Goal: Information Seeking & Learning: Check status

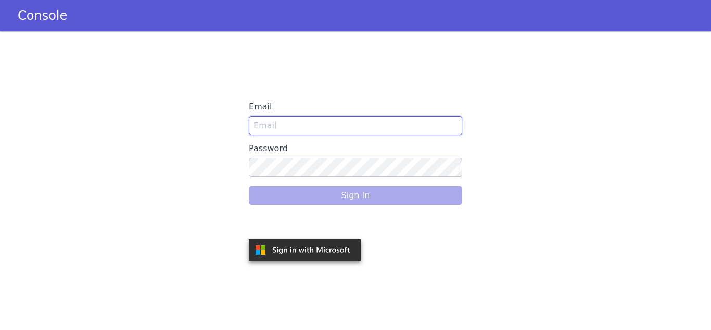
click at [309, 126] on input "Email" at bounding box center [355, 125] width 213 height 19
type input "snehal.gidh@idfcfirstbank.com"
click at [308, 122] on input "Email" at bounding box center [355, 125] width 213 height 19
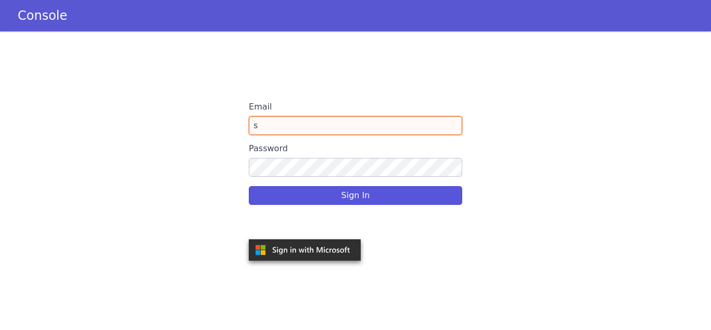
type input "[PERSON_NAME][EMAIL_ADDRESS][PERSON_NAME][DOMAIN_NAME]"
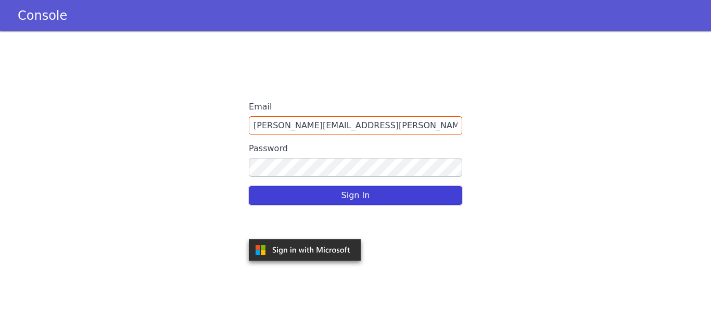
click at [357, 196] on button "Sign In" at bounding box center [355, 195] width 213 height 19
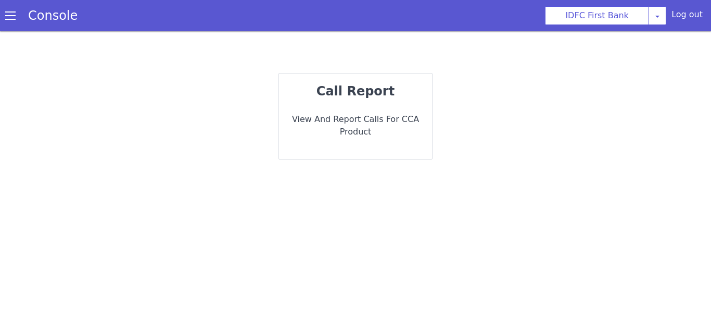
click at [357, 138] on div "call report View and report calls for CCA Product" at bounding box center [355, 115] width 153 height 85
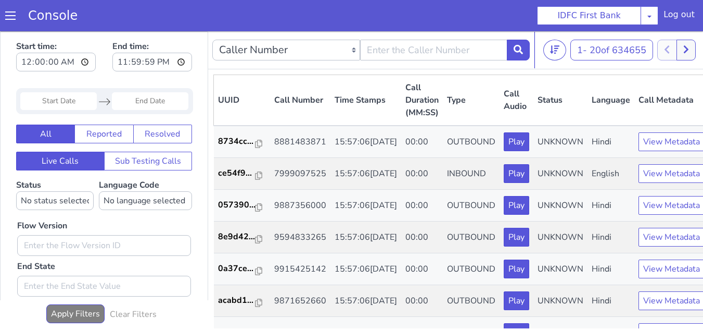
click at [57, 103] on input "Start Date" at bounding box center [58, 101] width 77 height 18
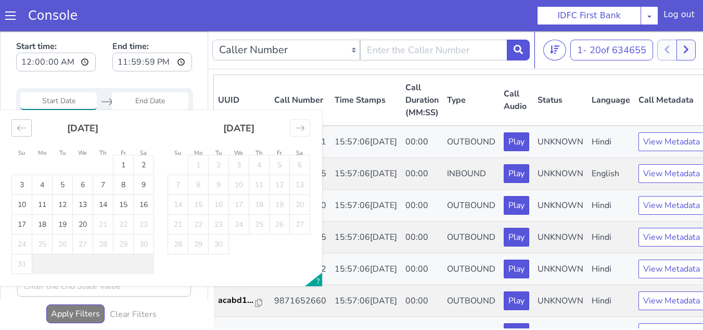
click at [17, 129] on icon "Move backward to switch to the previous month." at bounding box center [22, 128] width 10 height 10
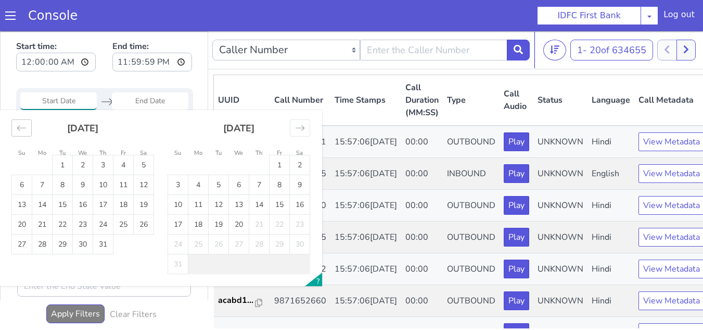
click at [17, 129] on icon "Move backward to switch to the previous month." at bounding box center [22, 128] width 10 height 10
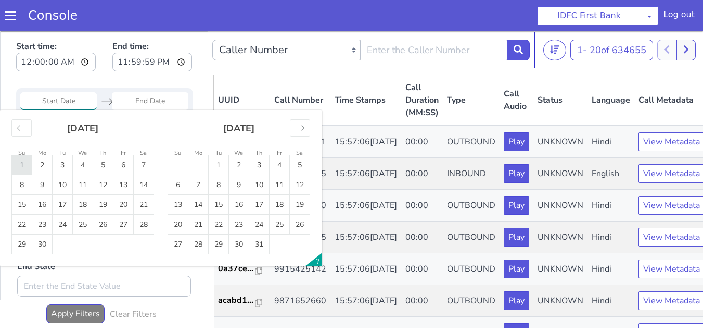
click at [16, 164] on td "1" at bounding box center [22, 165] width 20 height 20
type input "01 Jun 2025"
click at [299, 133] on div "Move forward to switch to the next month." at bounding box center [300, 127] width 20 height 17
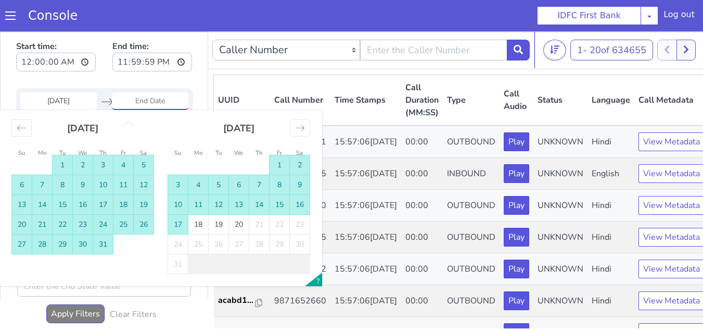
click at [179, 229] on td "17" at bounding box center [178, 224] width 20 height 20
type input "17 Aug 2025"
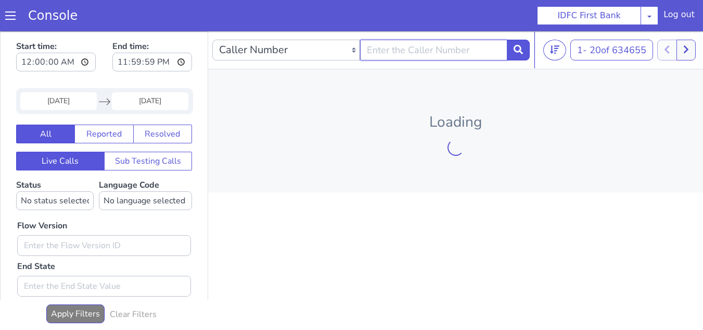
click at [433, 54] on input "text" at bounding box center [434, 50] width 148 height 21
paste input "Rup#l1ep=l@p8$A&OmUB"
type input "Rup#l1ep=l@p8$A&OmUB"
type input "9999600000"
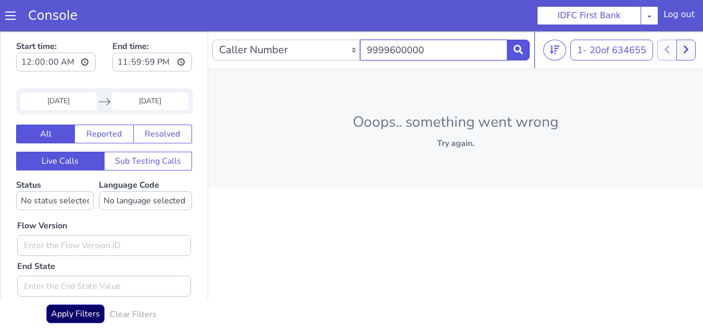
click at [475, 58] on input "9999600000" at bounding box center [434, 50] width 148 height 21
click at [520, 54] on icon at bounding box center [518, 49] width 9 height 9
click at [450, 51] on input "9999600000" at bounding box center [434, 50] width 148 height 21
paste input "9999600000"
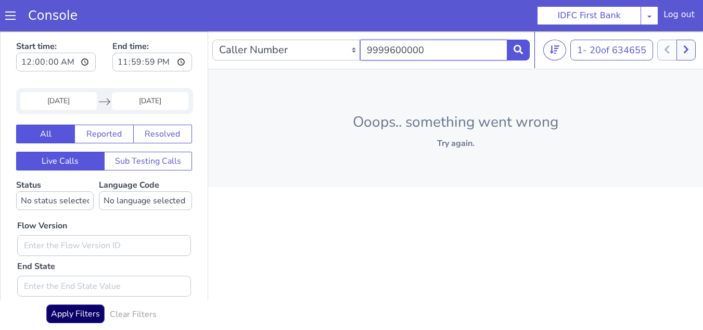
type input "9999600000"
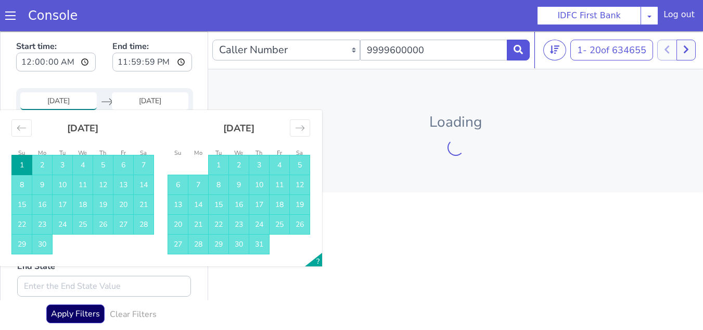
click at [66, 102] on input "01 Jun 2025" at bounding box center [58, 101] width 77 height 18
click at [305, 134] on div "Move forward to switch to the next month." at bounding box center [300, 127] width 20 height 17
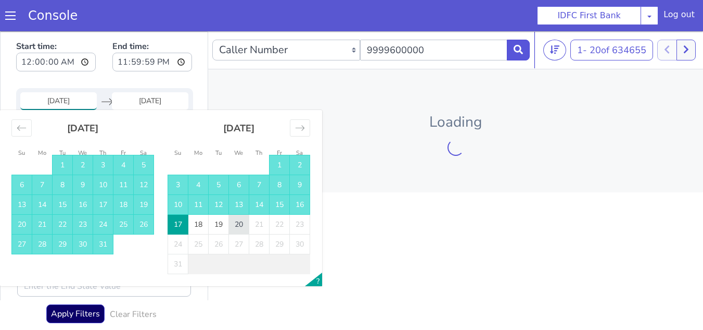
click at [243, 225] on td "20" at bounding box center [239, 224] width 20 height 20
type input "20 Aug 2025"
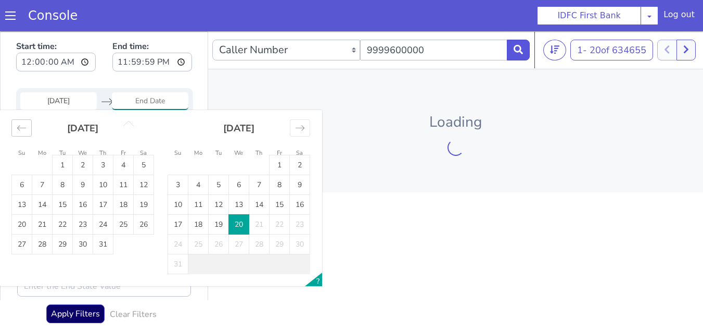
click at [29, 132] on div "Move backward to switch to the previous month." at bounding box center [21, 127] width 20 height 17
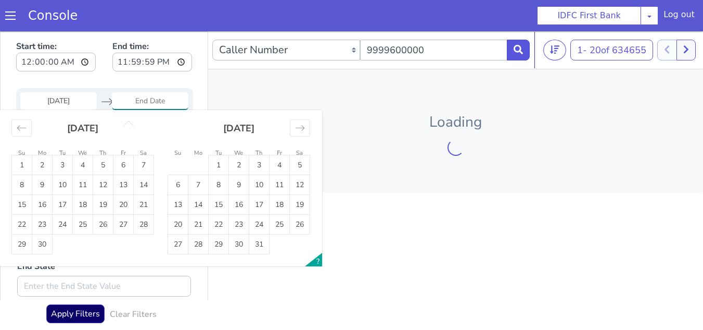
click at [17, 155] on li "Su" at bounding box center [21, 152] width 20 height 11
click at [21, 159] on td "1" at bounding box center [22, 165] width 20 height 20
type input "01 Jun 2025"
click at [298, 128] on icon "Move forward to switch to the next month." at bounding box center [300, 127] width 9 height 5
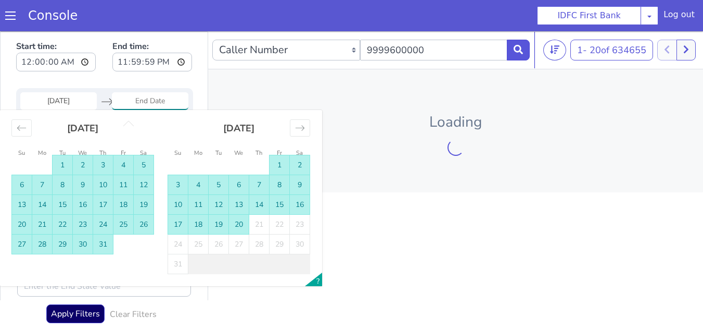
click at [242, 221] on td "20" at bounding box center [239, 224] width 20 height 20
type input "20 Aug 2025"
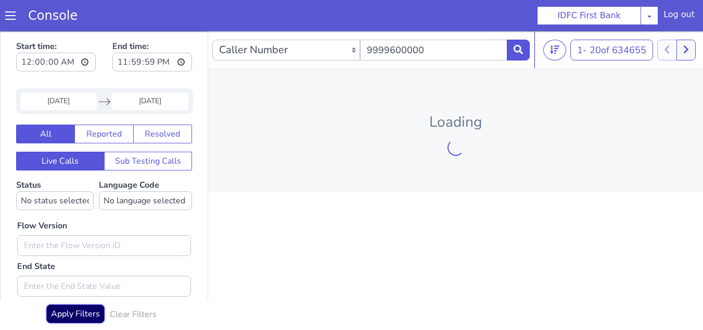
click at [71, 313] on button "Apply Filters" at bounding box center [75, 313] width 58 height 19
click at [187, 62] on div "Start time: 00:00:00 End time: 23:59:59 01 Jun 2025 Navigate forward to interac…" at bounding box center [104, 222] width 207 height 381
click at [667, 15] on div "Log out" at bounding box center [679, 16] width 31 height 17
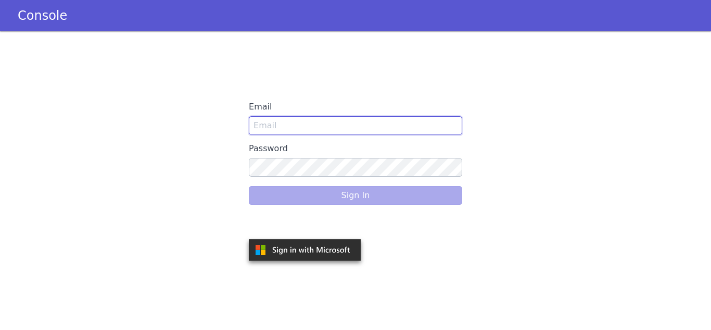
click at [315, 131] on input "Email" at bounding box center [355, 125] width 213 height 19
type input "snehal.gidh@idfcfirstbank.com"
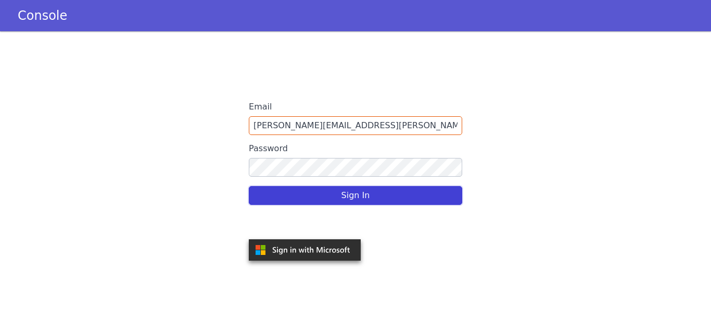
click at [360, 198] on button "Sign In" at bounding box center [355, 195] width 213 height 19
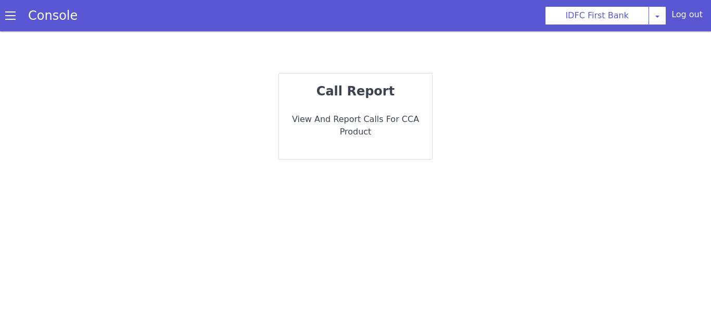
click at [391, 99] on p "call report" at bounding box center [355, 91] width 136 height 19
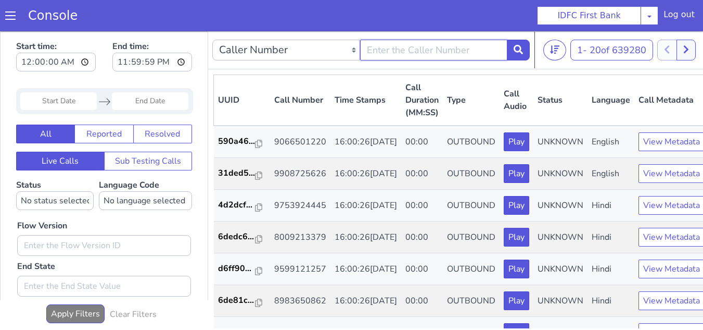
click at [420, 53] on input "text" at bounding box center [434, 50] width 148 height 21
paste input "Rup#l1ep=l@p8$A&OmUB"
type input "Rup#l1ep=l@p8$A&OmUB"
paste input "9999600000"
type input "9999600000"
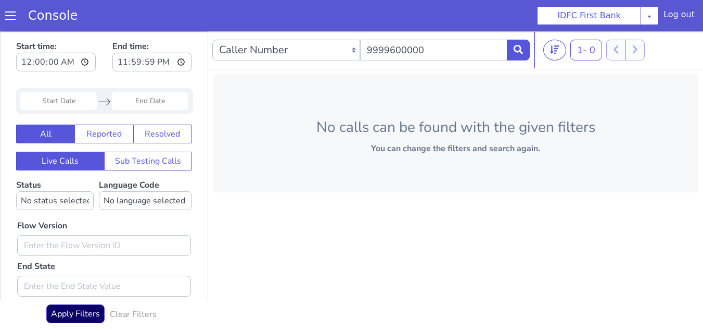
click at [68, 103] on input "Start Date" at bounding box center [58, 101] width 77 height 18
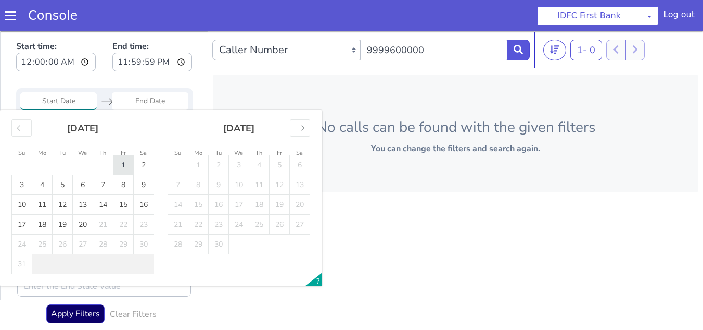
click at [124, 164] on td "1" at bounding box center [123, 165] width 20 height 20
type input "[DATE]"
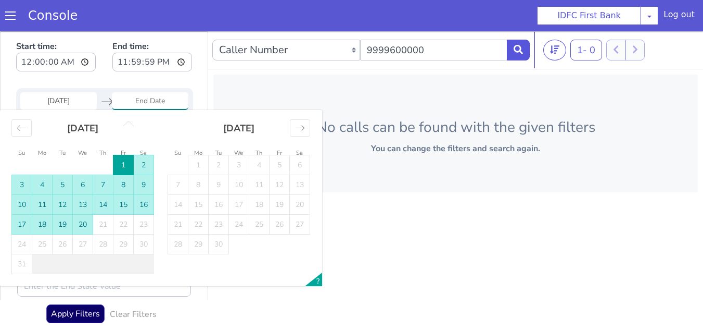
click at [89, 225] on td "20" at bounding box center [83, 224] width 20 height 20
type input "[DATE]"
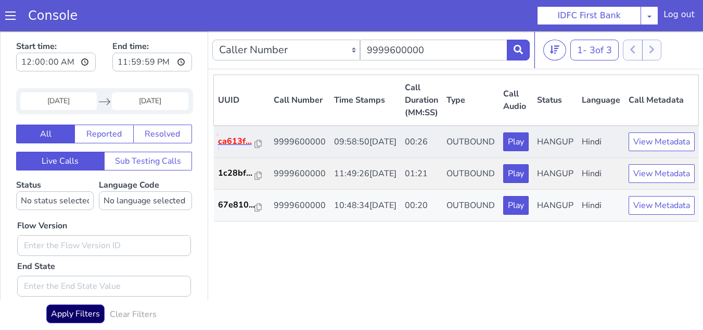
click at [236, 147] on p "ca613f..." at bounding box center [236, 141] width 37 height 12
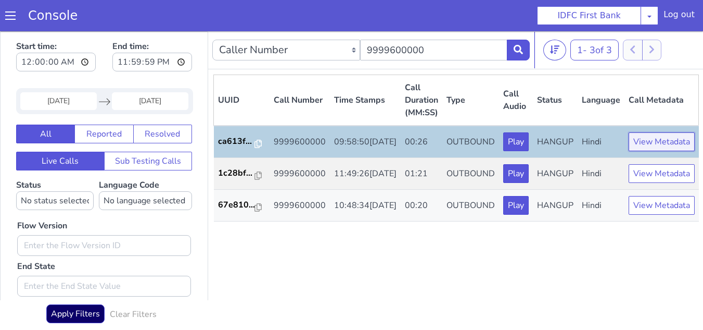
click at [657, 150] on button "View Metadata" at bounding box center [662, 141] width 66 height 19
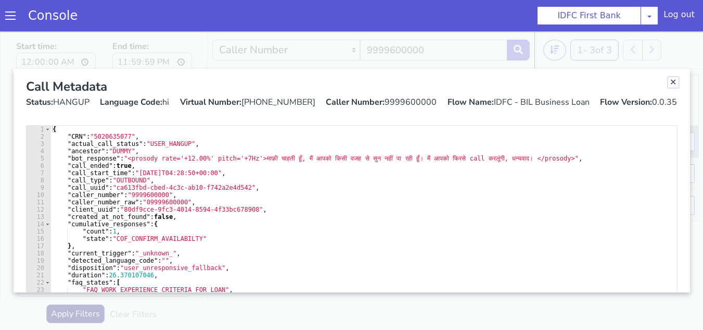
click at [671, 82] on link "Close" at bounding box center [673, 82] width 10 height 10
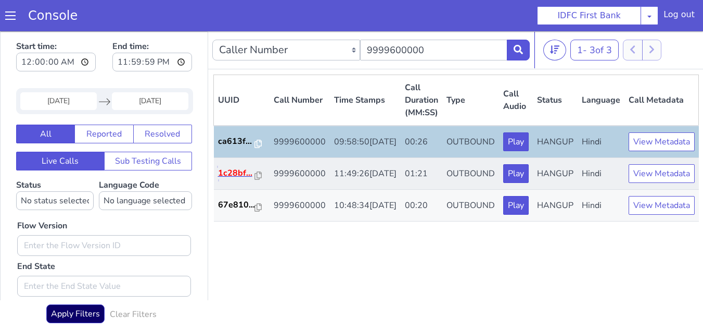
click at [234, 179] on p "1c28bf..." at bounding box center [236, 173] width 37 height 12
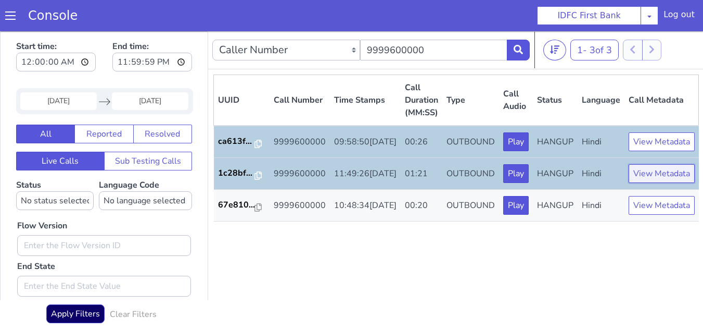
click at [658, 183] on button "View Metadata" at bounding box center [662, 173] width 66 height 19
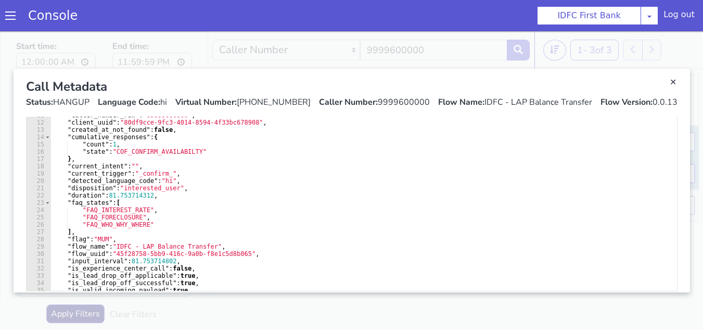
scroll to position [101, 0]
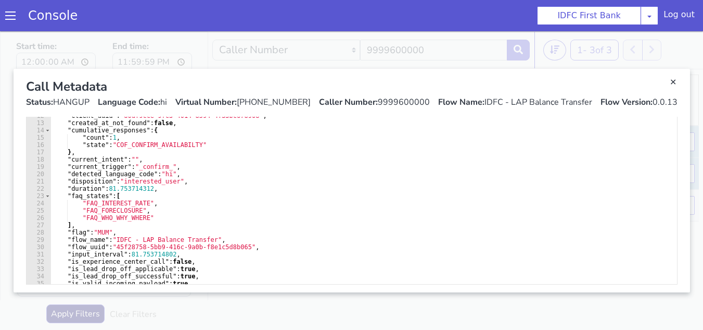
type textarea ""flow_name": "IDFC - LAP Balance Transfer","
click at [110, 239] on div "{ "CRN" : "1044569456" , "actual_call_status" : "HANGUP" , "ancestor" : "INITIA…" at bounding box center [359, 161] width 619 height 274
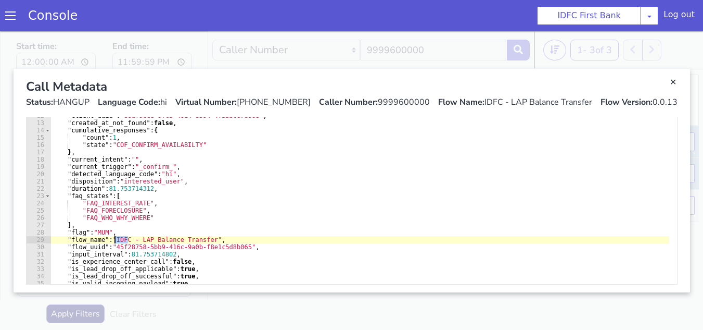
click at [110, 239] on div "{ "CRN" : "1044569456" , "actual_call_status" : "HANGUP" , "ancestor" : "INITIA…" at bounding box center [359, 161] width 619 height 274
click at [110, 239] on div "{ "CRN" : "1044569456" , "actual_call_status" : "HANGUP" , "ancestor" : "INITIA…" at bounding box center [359, 153] width 619 height 259
drag, startPoint x: 110, startPoint y: 239, endPoint x: 207, endPoint y: 239, distance: 96.3
click at [207, 239] on div "{ "CRN" : "1044569456" , "actual_call_status" : "HANGUP" , "ancestor" : "INITIA…" at bounding box center [359, 161] width 619 height 274
click at [670, 84] on link "Close" at bounding box center [673, 82] width 10 height 10
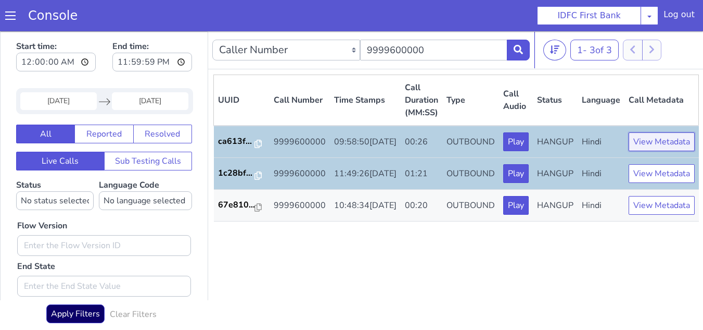
click at [642, 146] on button "View Metadata" at bounding box center [662, 141] width 66 height 19
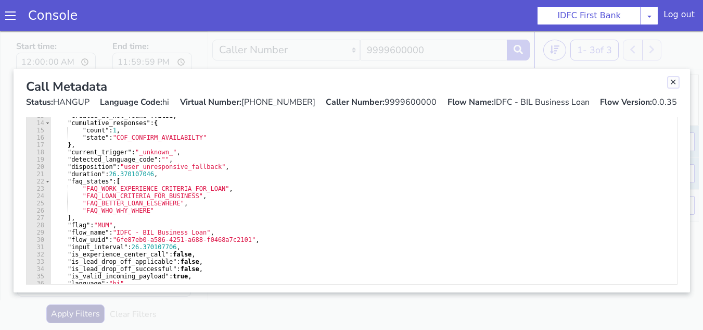
click at [671, 83] on link "Close" at bounding box center [673, 82] width 10 height 10
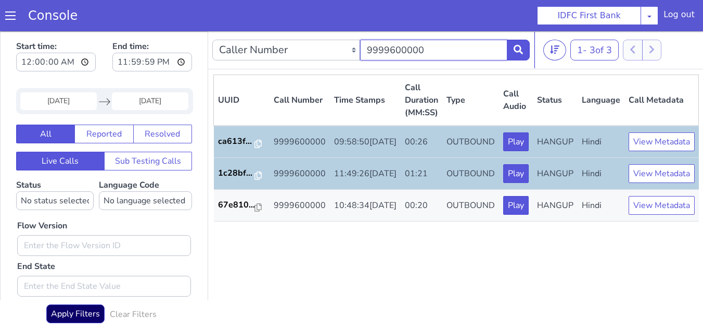
click at [387, 49] on input "9999600000" at bounding box center [434, 50] width 148 height 21
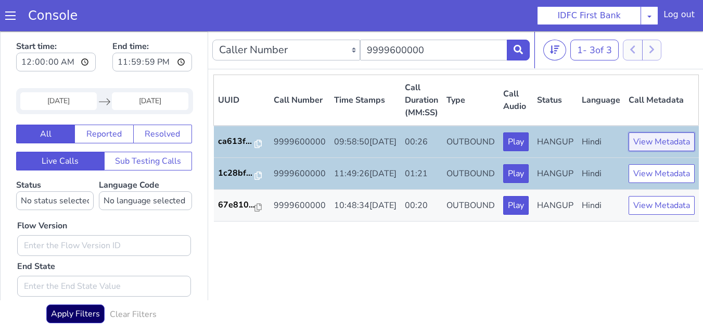
click at [637, 151] on button "View Metadata" at bounding box center [662, 141] width 66 height 19
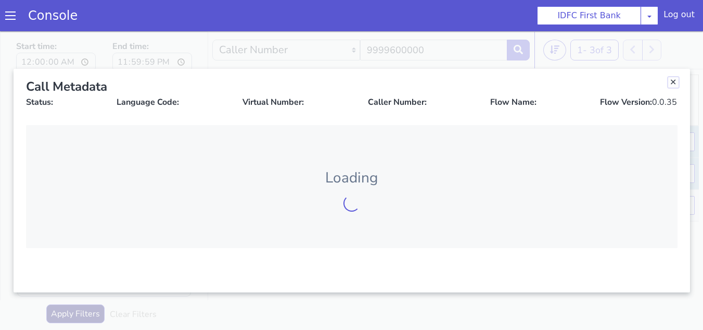
click at [668, 85] on link "Close" at bounding box center [673, 82] width 10 height 10
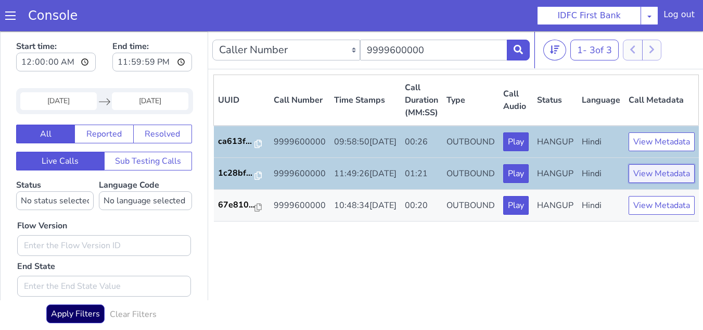
click at [654, 183] on button "View Metadata" at bounding box center [662, 173] width 66 height 19
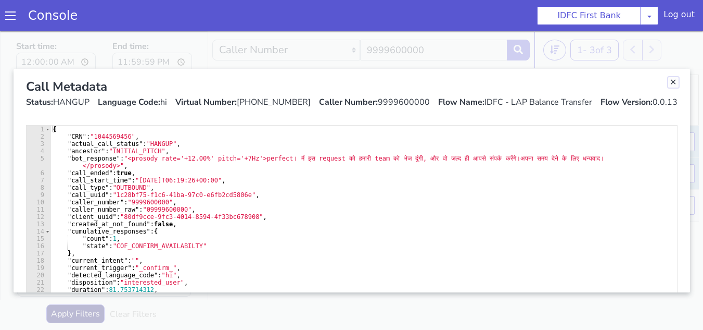
click at [668, 80] on link "Close" at bounding box center [673, 82] width 10 height 10
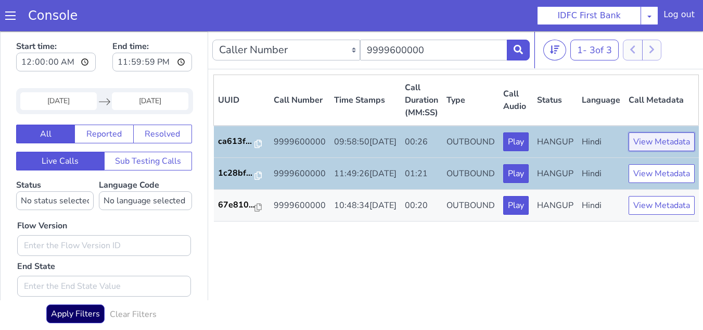
click at [645, 145] on button "View Metadata" at bounding box center [662, 141] width 66 height 19
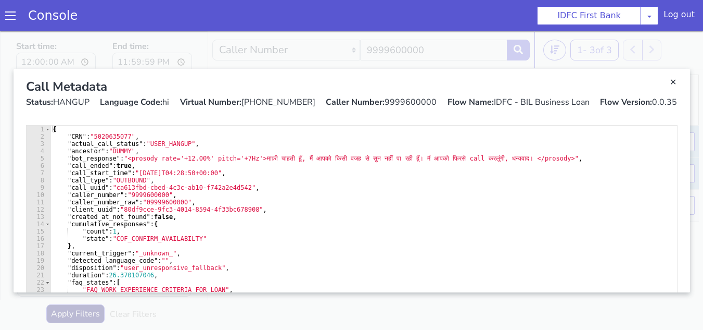
click at [420, 100] on div "Caller Number: 9999600000" at bounding box center [381, 102] width 111 height 12
copy div "9999600000"
click at [668, 81] on link "Close" at bounding box center [673, 82] width 10 height 10
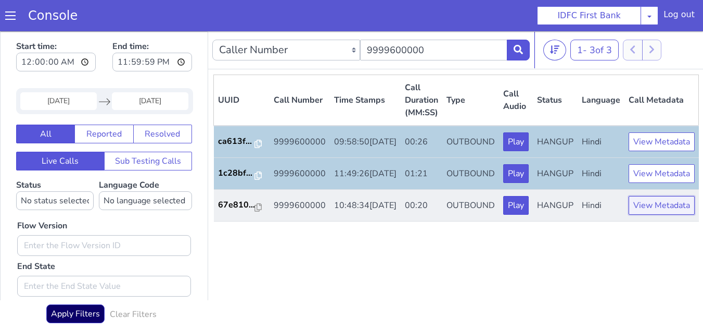
click at [643, 214] on button "View Metadata" at bounding box center [662, 205] width 66 height 19
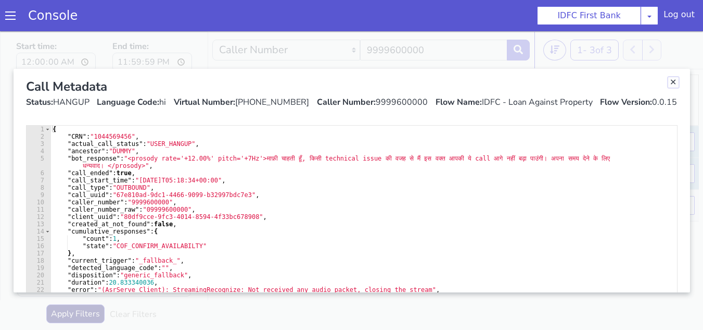
click at [668, 80] on link "Close" at bounding box center [673, 82] width 10 height 10
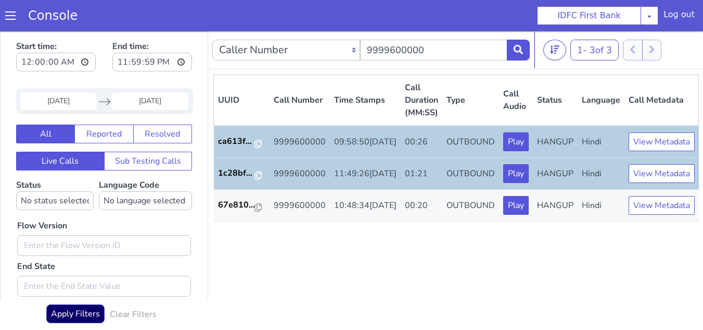
click at [40, 100] on input "01 Aug 2025" at bounding box center [58, 101] width 77 height 18
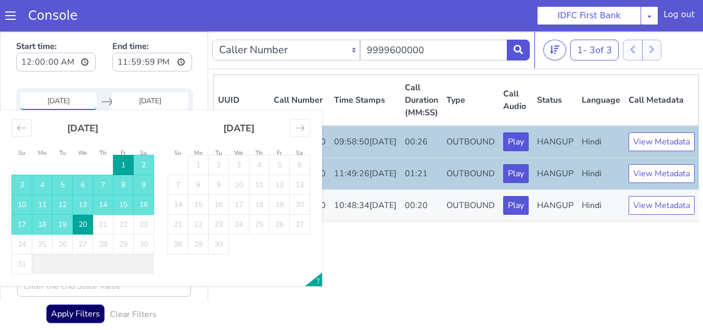
click at [40, 100] on input "01 Aug 2025" at bounding box center [58, 101] width 77 height 18
click at [466, 300] on div "UUID Call Number Time Stamps Call Duration (MM:SS) Type Call Audio Status Langu…" at bounding box center [456, 201] width 486 height 254
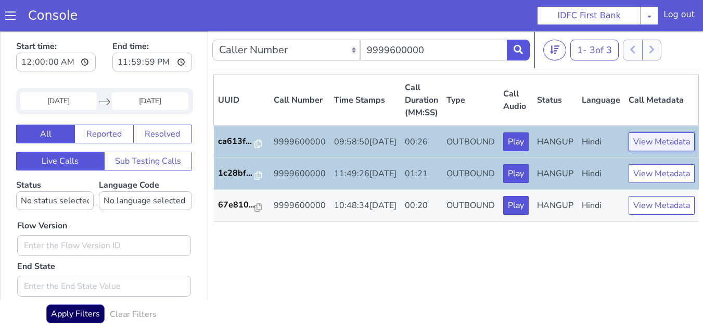
click at [632, 150] on button "View Metadata" at bounding box center [662, 141] width 66 height 19
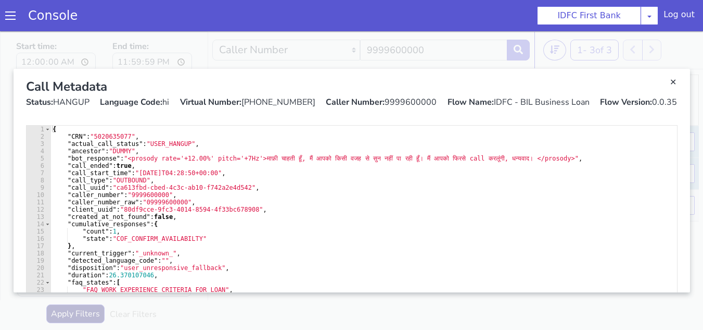
click at [549, 105] on div "Flow Name: IDFC - BIL Business Loan" at bounding box center [519, 102] width 142 height 12
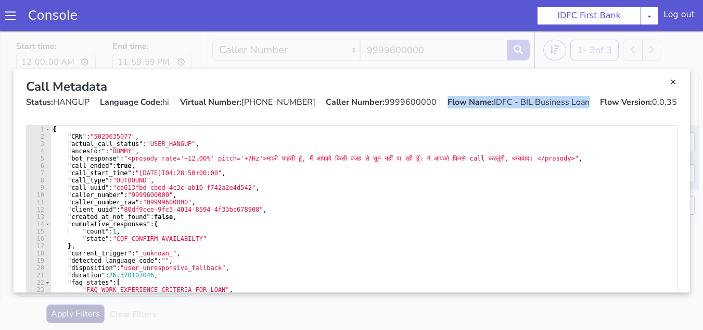
click at [549, 105] on div "Flow Name: IDFC - BIL Business Loan" at bounding box center [519, 102] width 142 height 12
click at [588, 105] on div "Status: HANGUP Language Code: hi Virtual Number: +918068513229 Caller Number: 9…" at bounding box center [352, 102] width 652 height 12
drag, startPoint x: 588, startPoint y: 105, endPoint x: 490, endPoint y: 106, distance: 98.4
click at [490, 106] on div "Status: HANGUP Language Code: hi Virtual Number: +918068513229 Caller Number: 9…" at bounding box center [352, 102] width 652 height 12
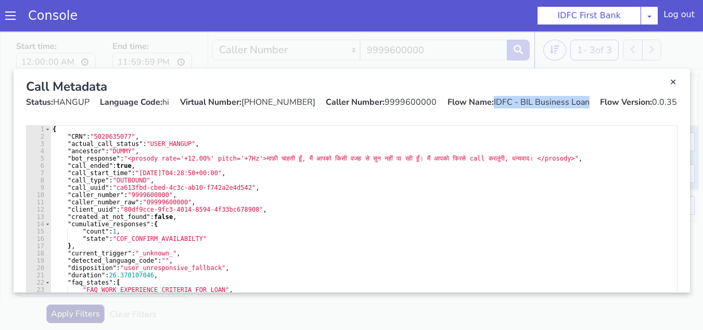
copy div "IDFC - BIL Business Loan"
click at [671, 83] on link "Close" at bounding box center [673, 82] width 10 height 10
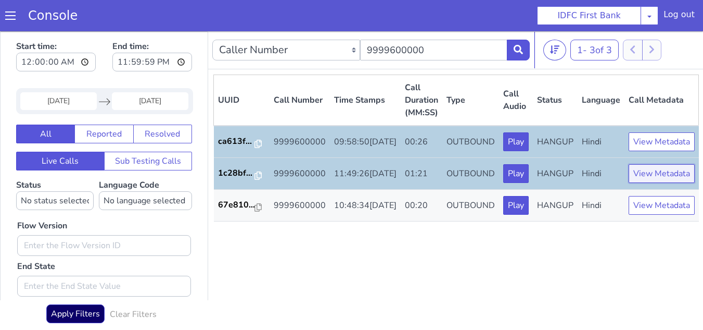
click at [643, 183] on button "View Metadata" at bounding box center [662, 173] width 66 height 19
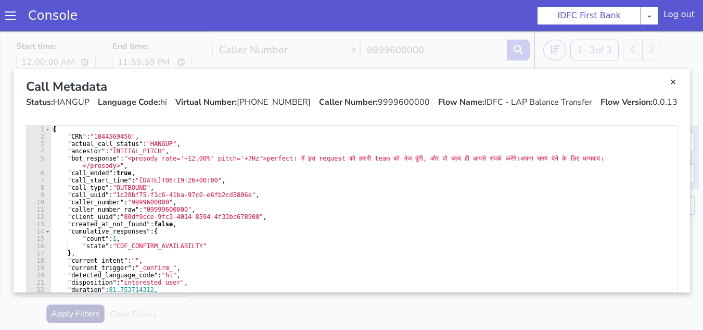
click at [505, 100] on div "Flow Name: IDFC - LAP Balance Transfer" at bounding box center [515, 102] width 154 height 12
click at [589, 105] on div "Status: HANGUP Language Code: hi Virtual Number: +918062125257 Caller Number: 9…" at bounding box center [352, 102] width 652 height 12
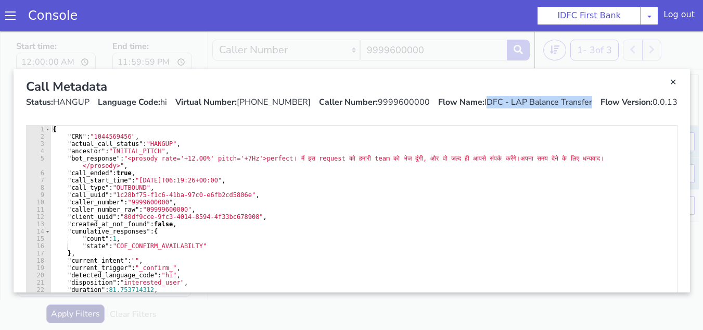
drag, startPoint x: 587, startPoint y: 105, endPoint x: 482, endPoint y: 108, distance: 105.7
click at [482, 108] on div "Call Metadata Status: HANGUP Language Code: hi Virtual Number: +918062125257 Ca…" at bounding box center [352, 93] width 668 height 48
click at [483, 109] on div "Call Metadata Status: HANGUP Language Code: hi Virtual Number: +918062125257 Ca…" at bounding box center [352, 93] width 668 height 48
click at [481, 106] on div "Call Metadata Status: HANGUP Language Code: hi Virtual Number: +918062125257 Ca…" at bounding box center [352, 93] width 668 height 48
copy div "IDFC - LAP Balance Transfer"
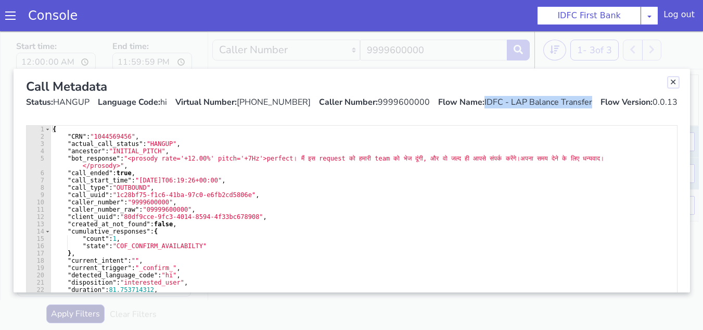
click at [668, 80] on link "Close" at bounding box center [673, 82] width 10 height 10
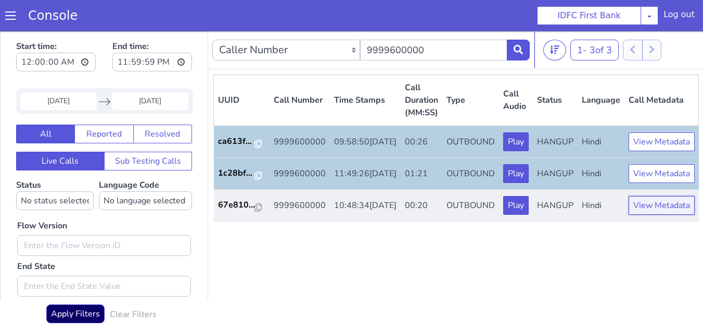
click at [649, 214] on button "View Metadata" at bounding box center [662, 205] width 66 height 19
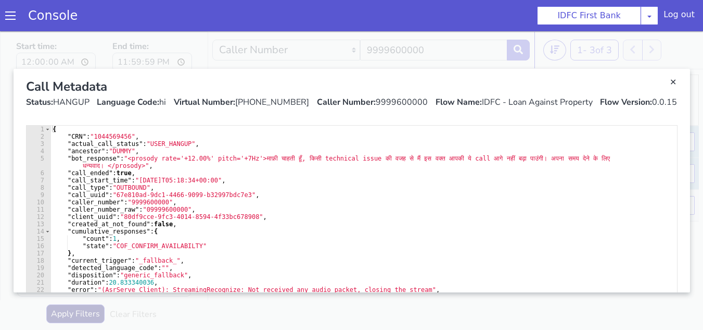
click at [542, 102] on div "Flow Name: IDFC - Loan Against Property" at bounding box center [514, 102] width 157 height 12
drag, startPoint x: 477, startPoint y: 103, endPoint x: 557, endPoint y: 107, distance: 79.8
click at [556, 107] on div "Flow Name: IDFC - Loan Against Property" at bounding box center [514, 102] width 157 height 12
click at [571, 108] on div "Call Metadata Status: HANGUP Language Code: hi Virtual Number: +918062125447 Ca…" at bounding box center [352, 93] width 668 height 48
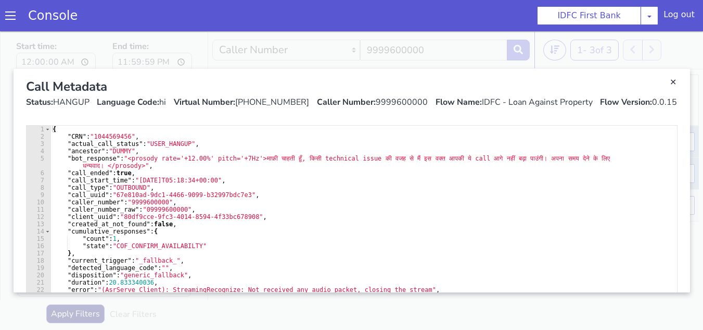
click at [586, 100] on div "Flow Name: IDFC - Loan Against Property" at bounding box center [514, 102] width 157 height 12
drag, startPoint x: 586, startPoint y: 100, endPoint x: 477, endPoint y: 99, distance: 108.3
click at [477, 99] on div "Flow Name: IDFC - Loan Against Property" at bounding box center [514, 102] width 157 height 12
copy div "IDFC - Loan Against Property"
click at [670, 79] on link "Close" at bounding box center [673, 82] width 10 height 10
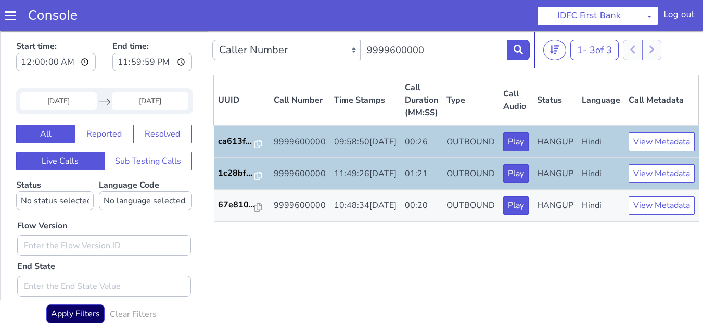
click at [68, 103] on input "01 Aug 2025" at bounding box center [58, 101] width 77 height 18
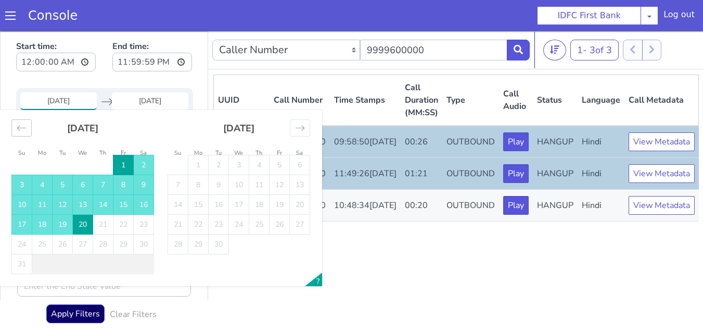
click at [24, 124] on icon "Move backward to switch to the previous month." at bounding box center [22, 128] width 10 height 10
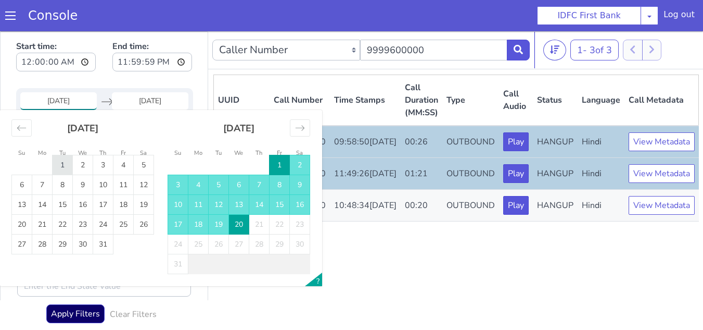
click at [54, 162] on td "1" at bounding box center [63, 165] width 20 height 20
type input "01 Jul 2025"
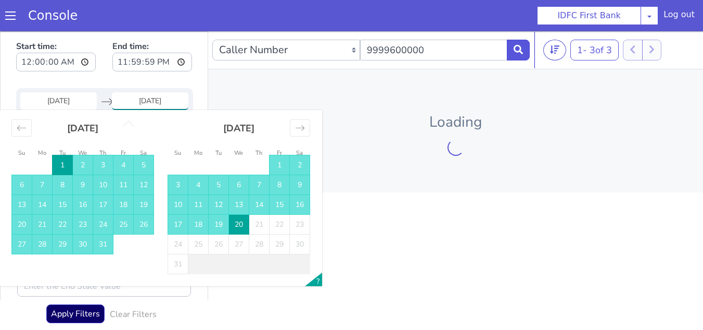
click at [100, 242] on td "31" at bounding box center [103, 244] width 20 height 20
type input "31 Jul 2025"
